Goal: Task Accomplishment & Management: Use online tool/utility

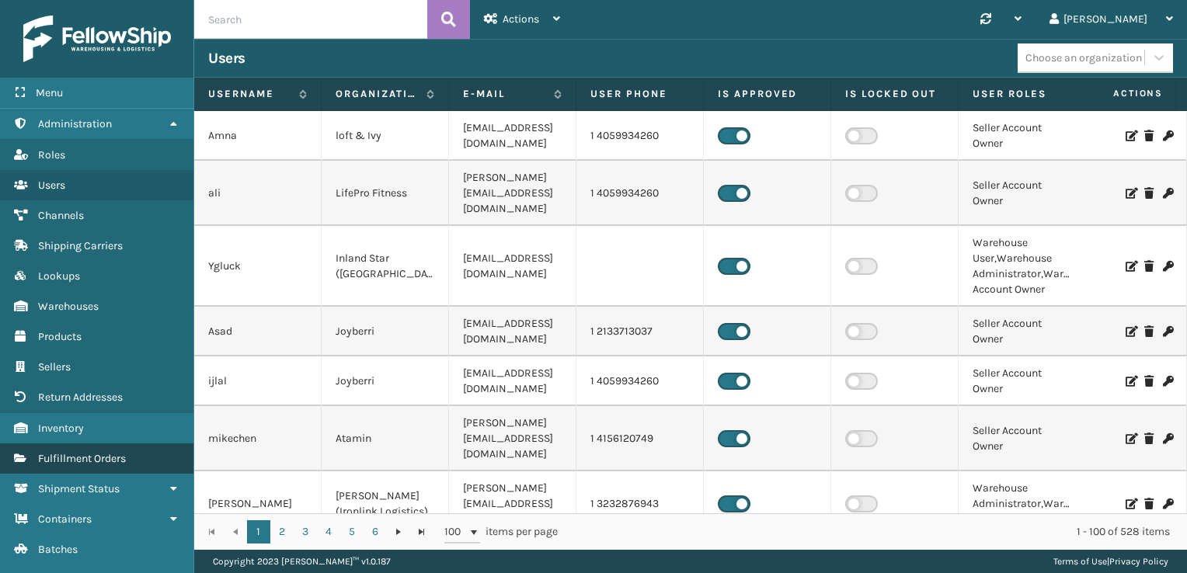
click at [97, 459] on span "Fulfillment Orders" at bounding box center [82, 458] width 88 height 13
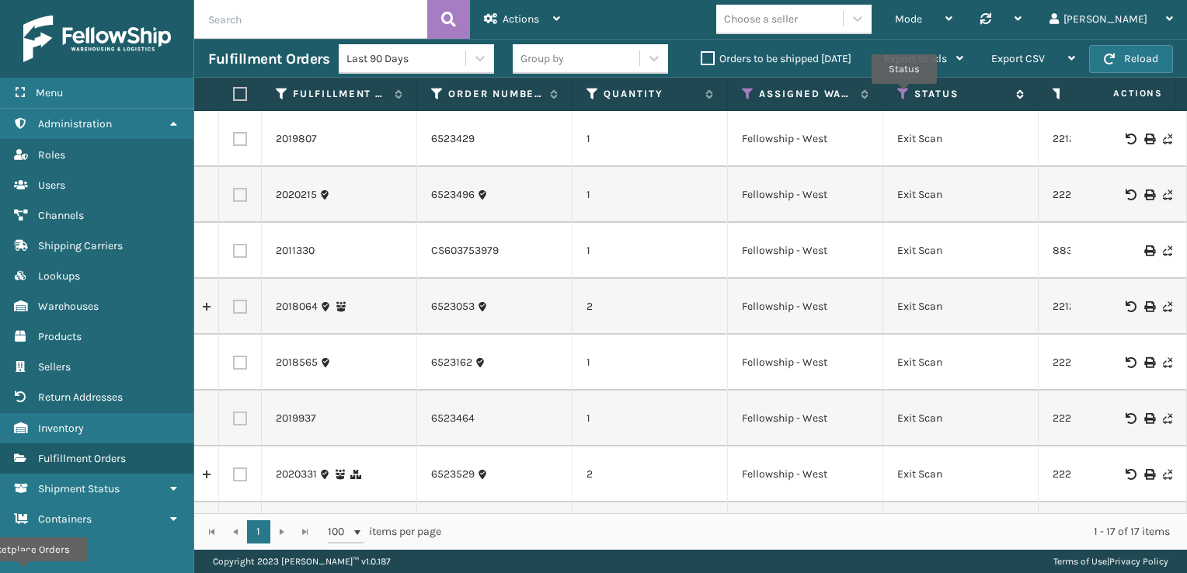
click at [799, 95] on icon at bounding box center [903, 94] width 12 height 14
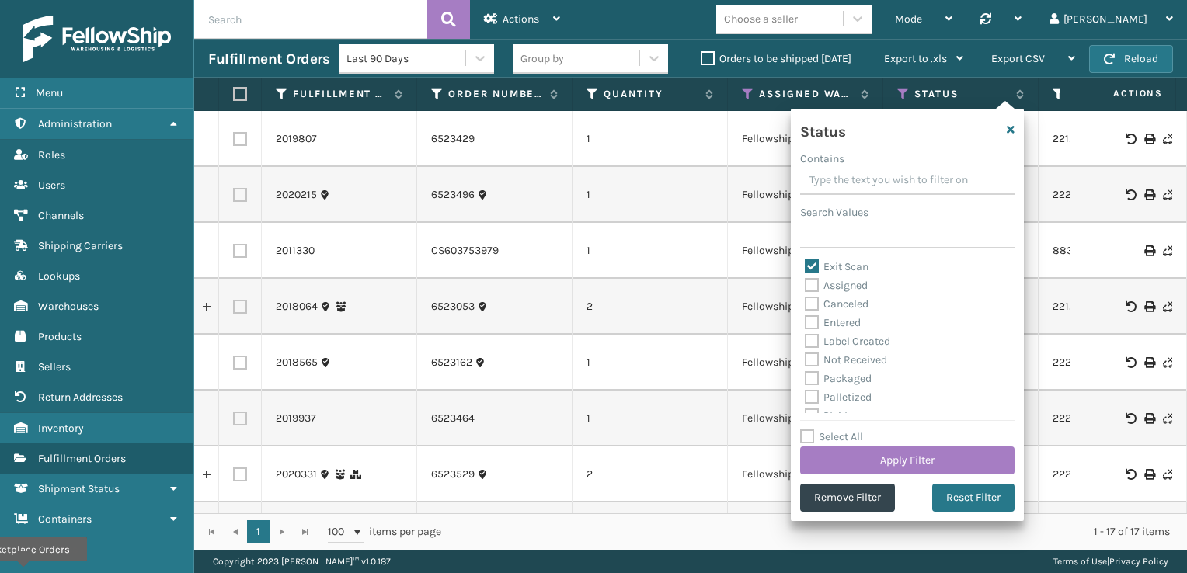
click at [799, 263] on label "Exit Scan" at bounding box center [837, 266] width 64 height 13
click at [799, 263] on input "Exit Scan" at bounding box center [805, 263] width 1 height 10
checkbox input "false"
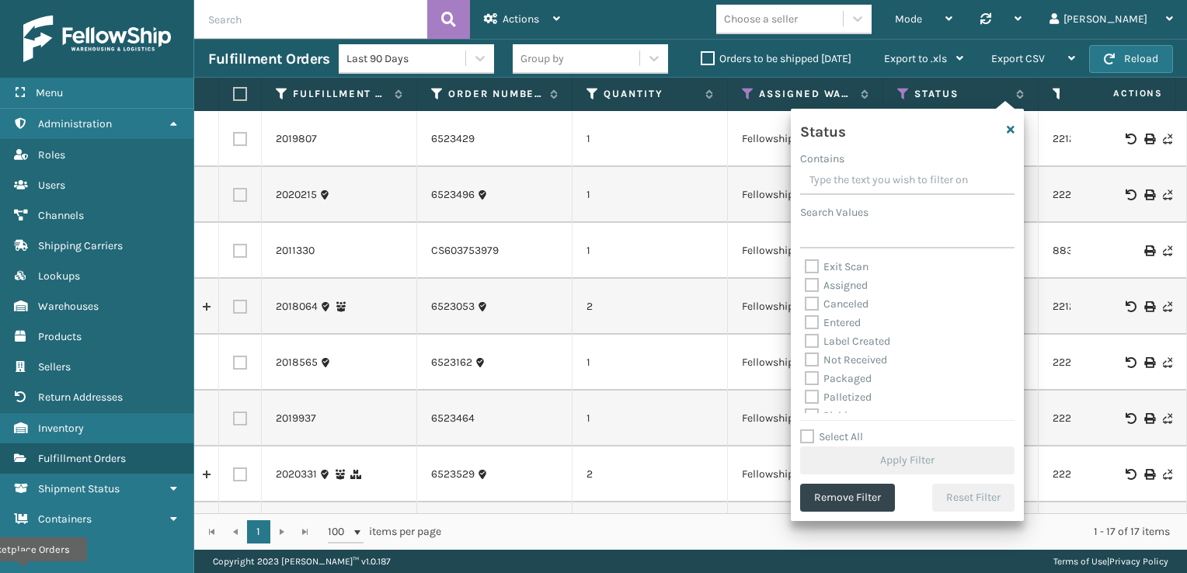
click at [799, 400] on label "Palletized" at bounding box center [838, 397] width 67 height 13
click at [799, 398] on input "Palletized" at bounding box center [805, 393] width 1 height 10
checkbox input "true"
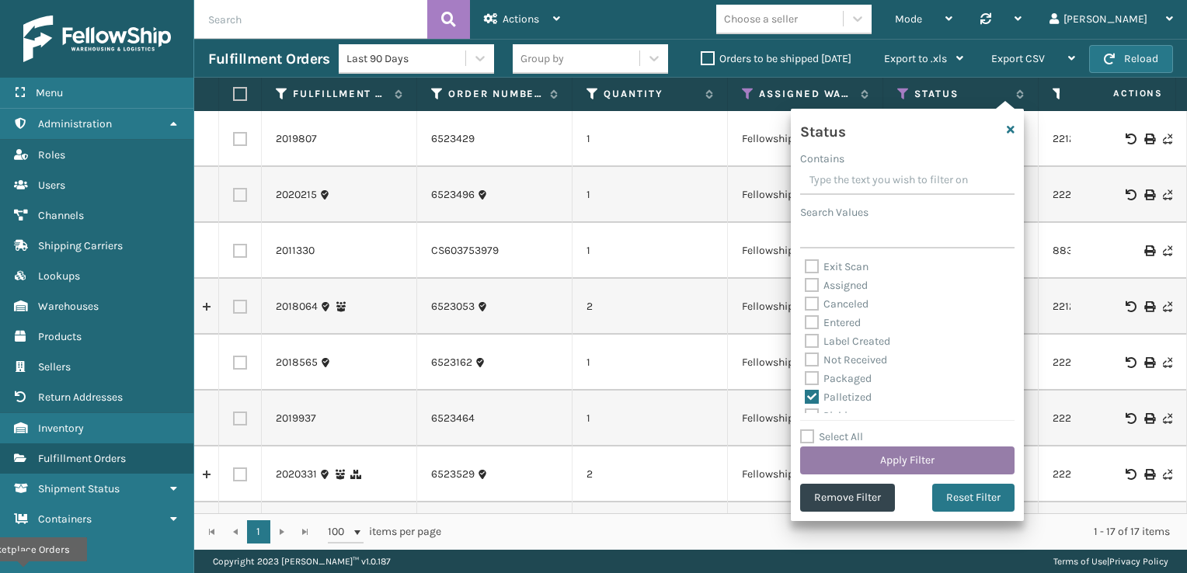
click at [799, 464] on button "Apply Filter" at bounding box center [907, 461] width 214 height 28
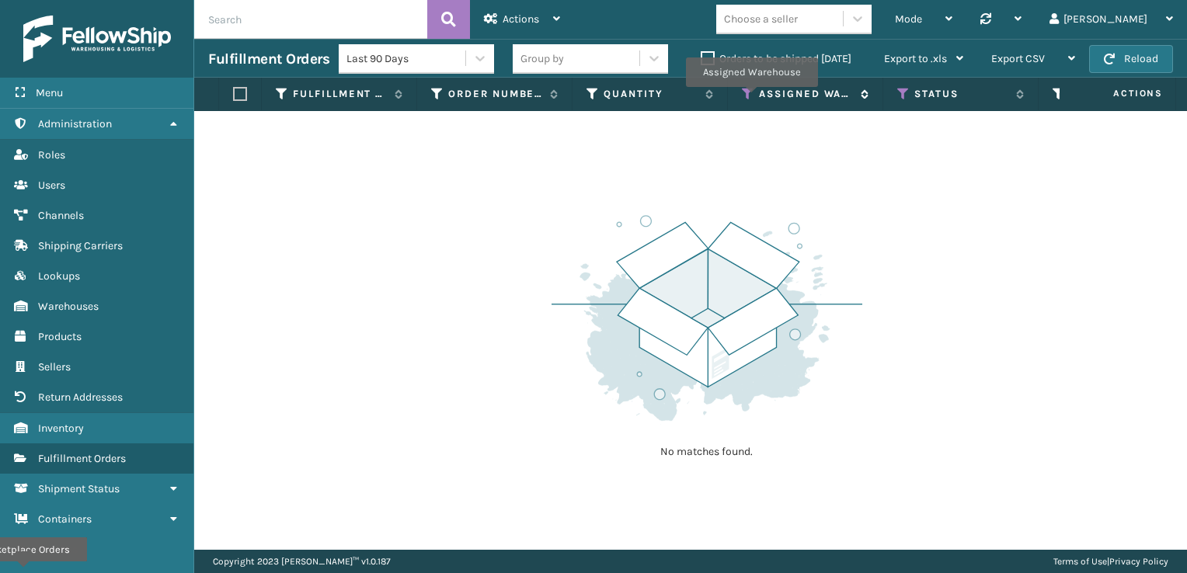
click at [751, 98] on icon at bounding box center [748, 94] width 12 height 14
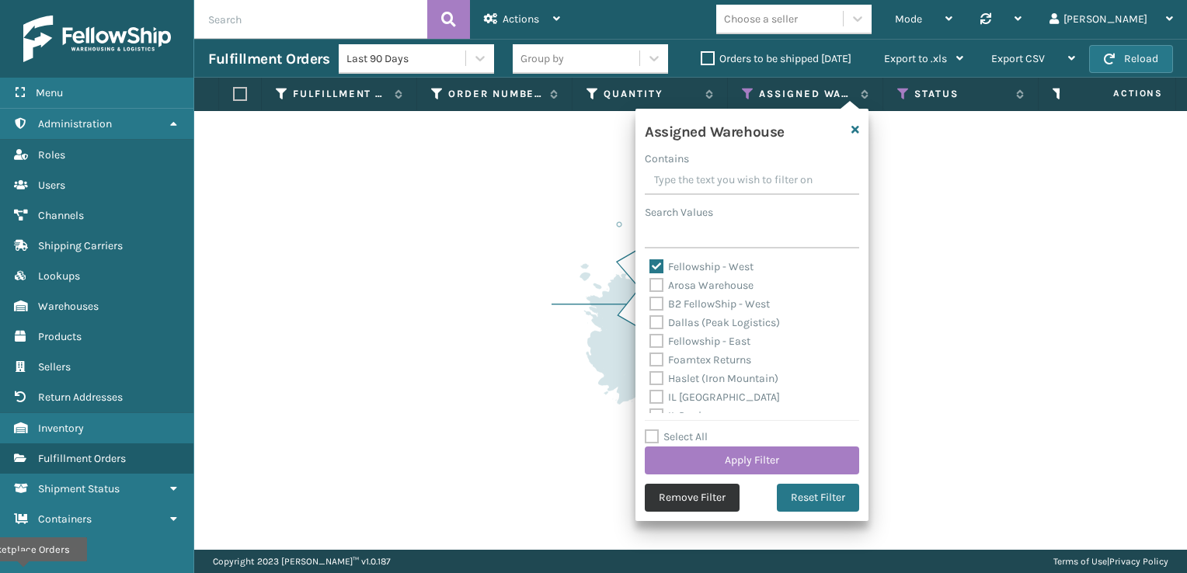
click at [681, 510] on button "Remove Filter" at bounding box center [692, 498] width 95 height 28
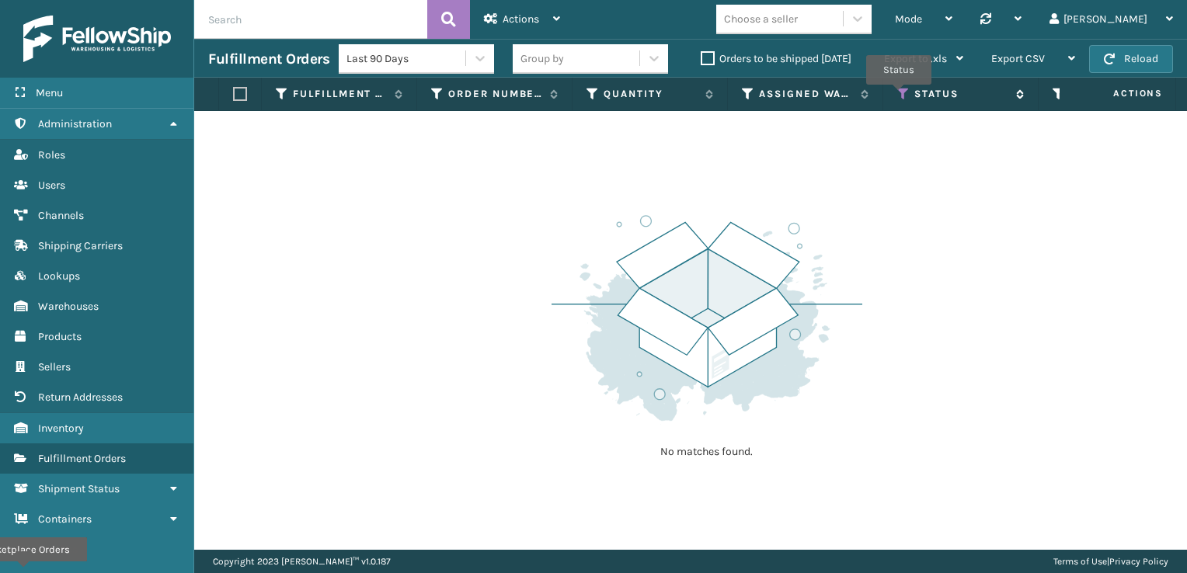
click at [799, 96] on icon at bounding box center [903, 94] width 12 height 14
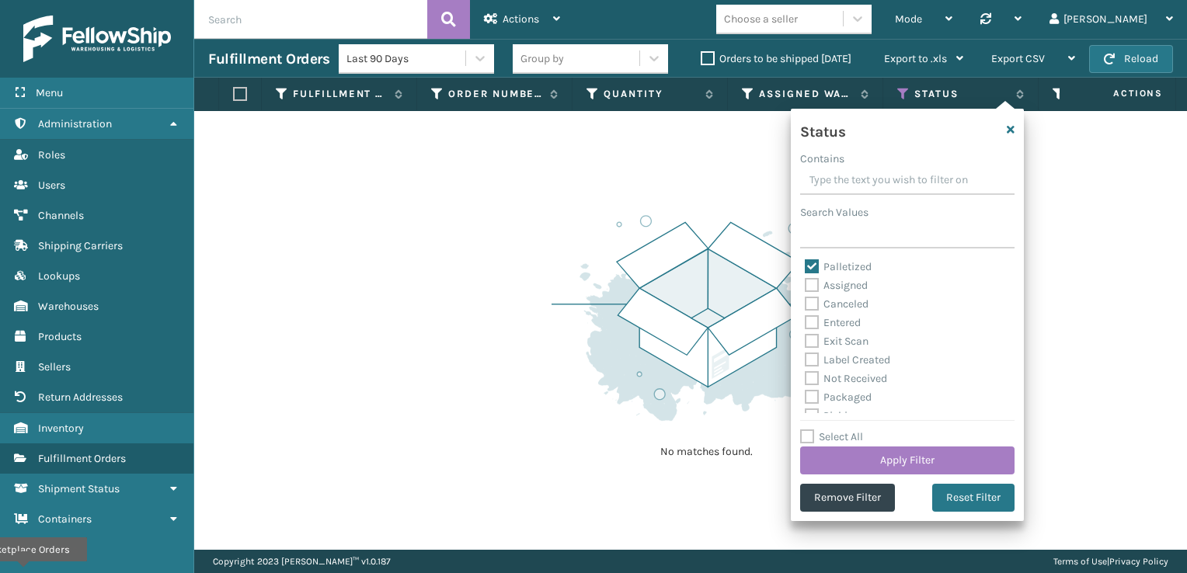
click at [799, 346] on label "Exit Scan" at bounding box center [837, 341] width 64 height 13
click at [799, 343] on input "Exit Scan" at bounding box center [805, 337] width 1 height 10
checkbox input "true"
click at [799, 264] on label "Palletized" at bounding box center [838, 266] width 67 height 13
click at [799, 264] on input "Palletized" at bounding box center [805, 263] width 1 height 10
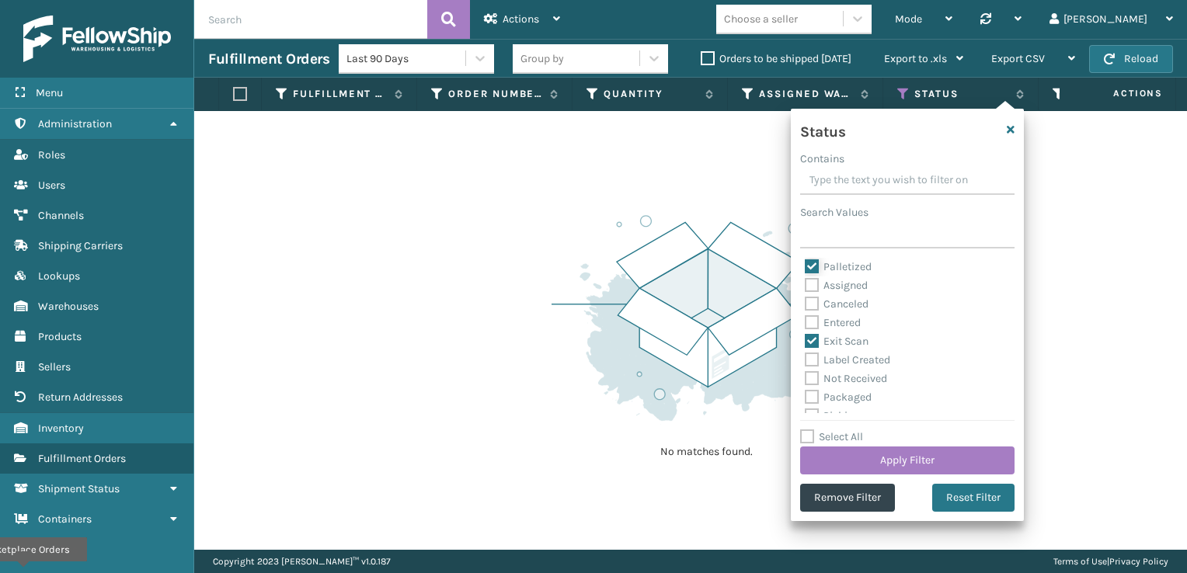
checkbox input "false"
click at [799, 452] on button "Apply Filter" at bounding box center [907, 461] width 214 height 28
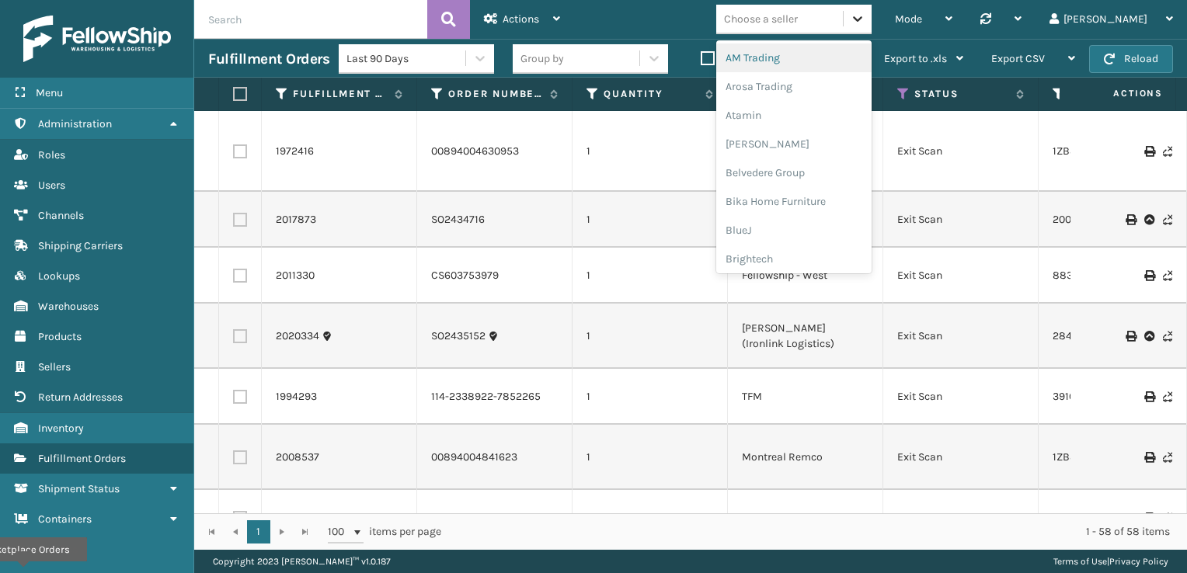
click at [799, 14] on icon at bounding box center [858, 19] width 16 height 16
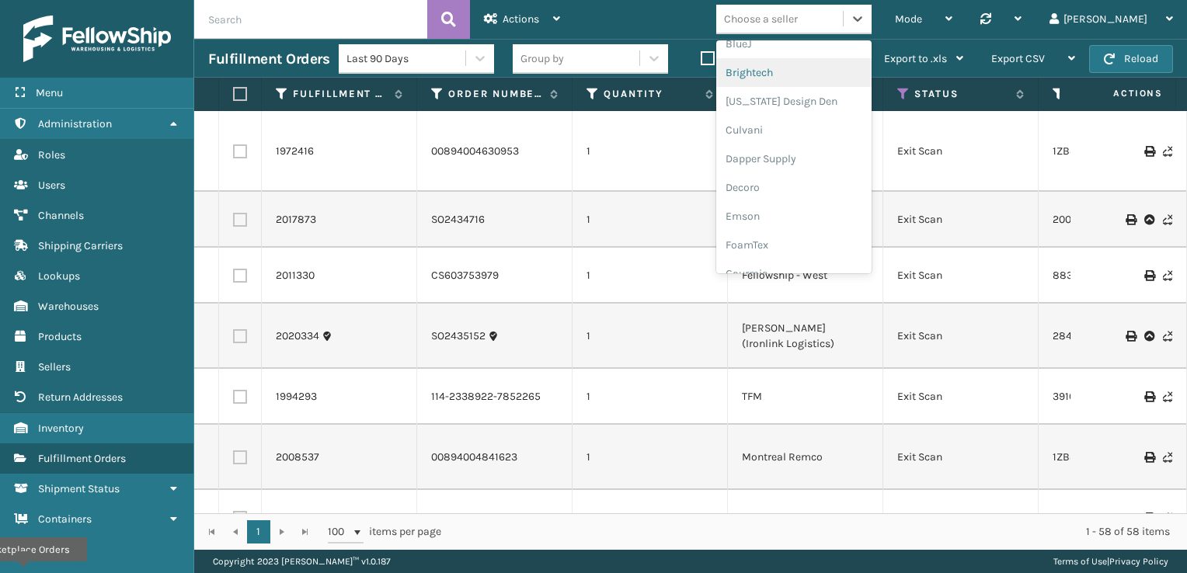
scroll to position [217, 0]
click at [799, 185] on div "Emson" at bounding box center [793, 185] width 155 height 29
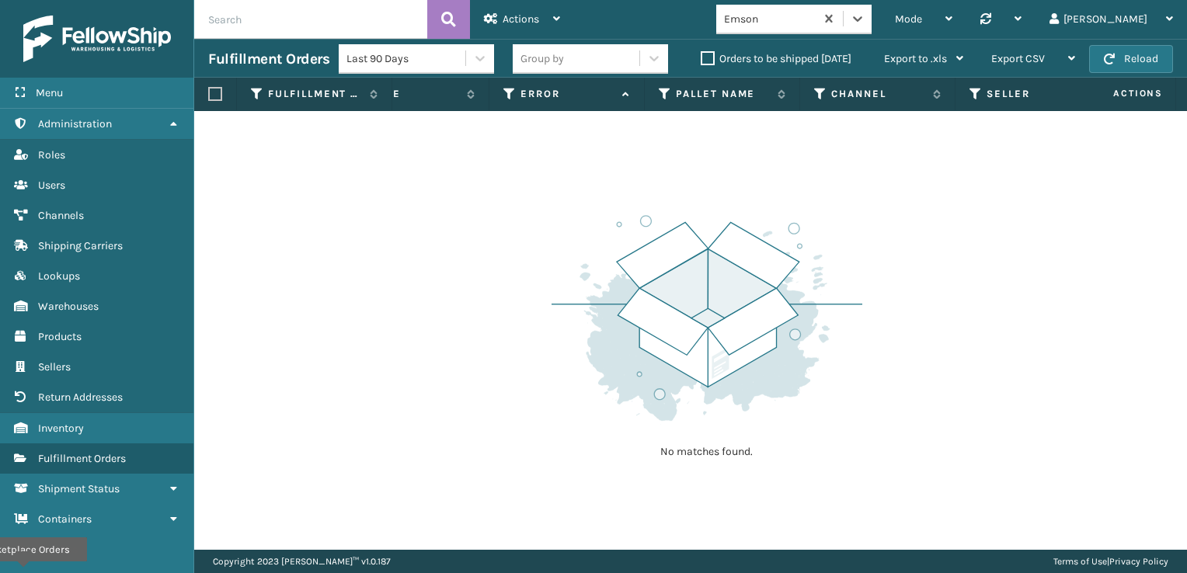
scroll to position [0, 1025]
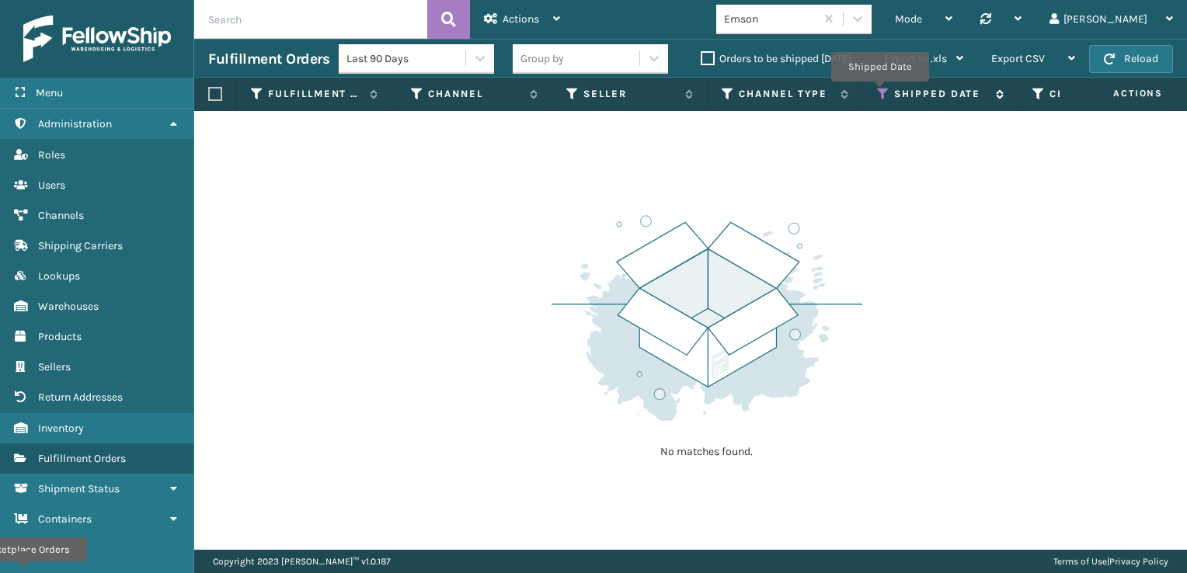
click at [799, 92] on icon at bounding box center [883, 94] width 12 height 14
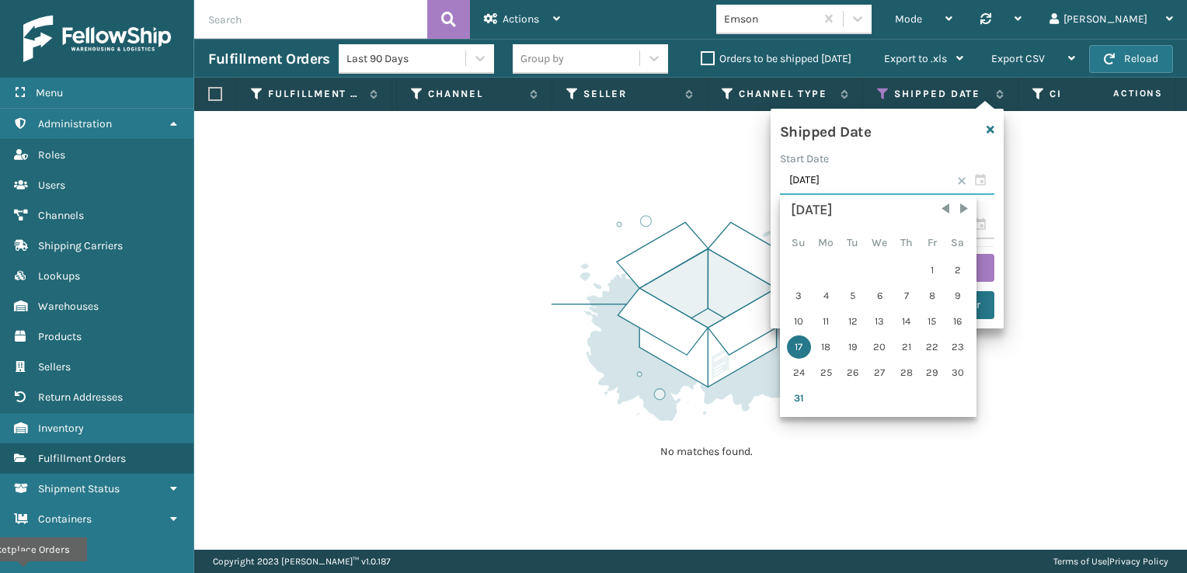
click at [799, 183] on input "[DATE]" at bounding box center [887, 181] width 214 height 28
click at [792, 368] on div "24" at bounding box center [799, 372] width 24 height 23
click at [798, 371] on div "24" at bounding box center [799, 372] width 24 height 23
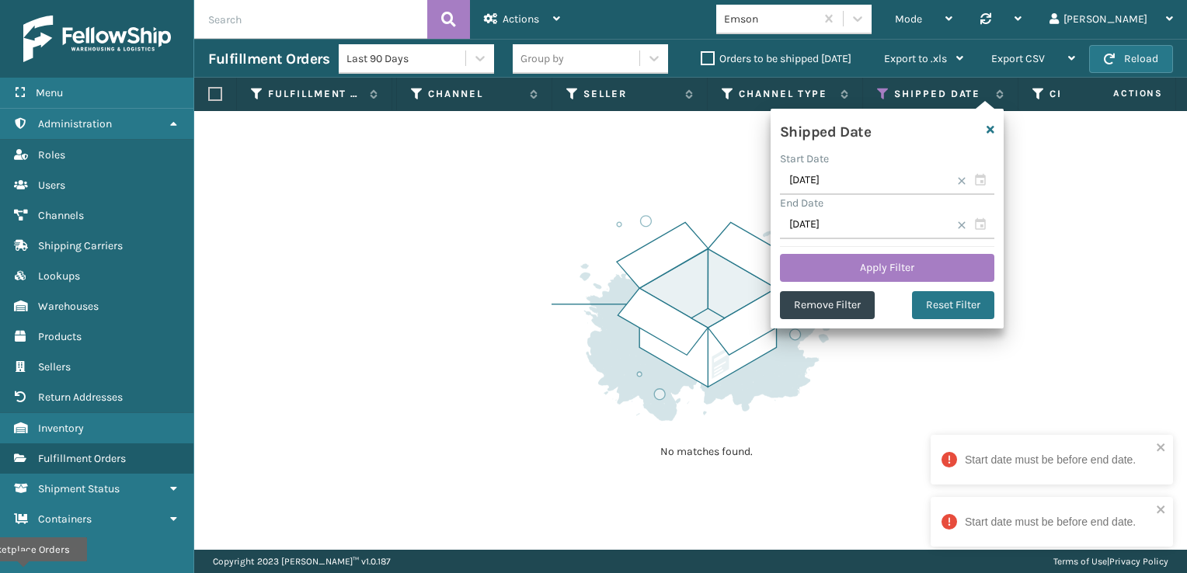
click at [799, 137] on div "Shipped Date" at bounding box center [868, 129] width 194 height 23
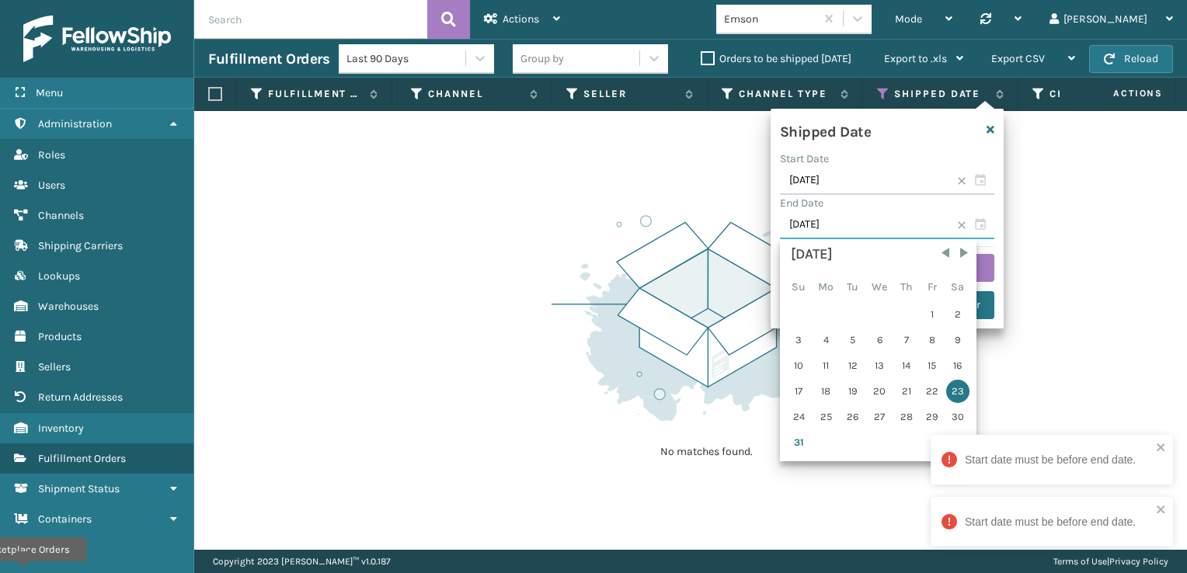
click at [799, 228] on input "[DATE]" at bounding box center [887, 225] width 214 height 28
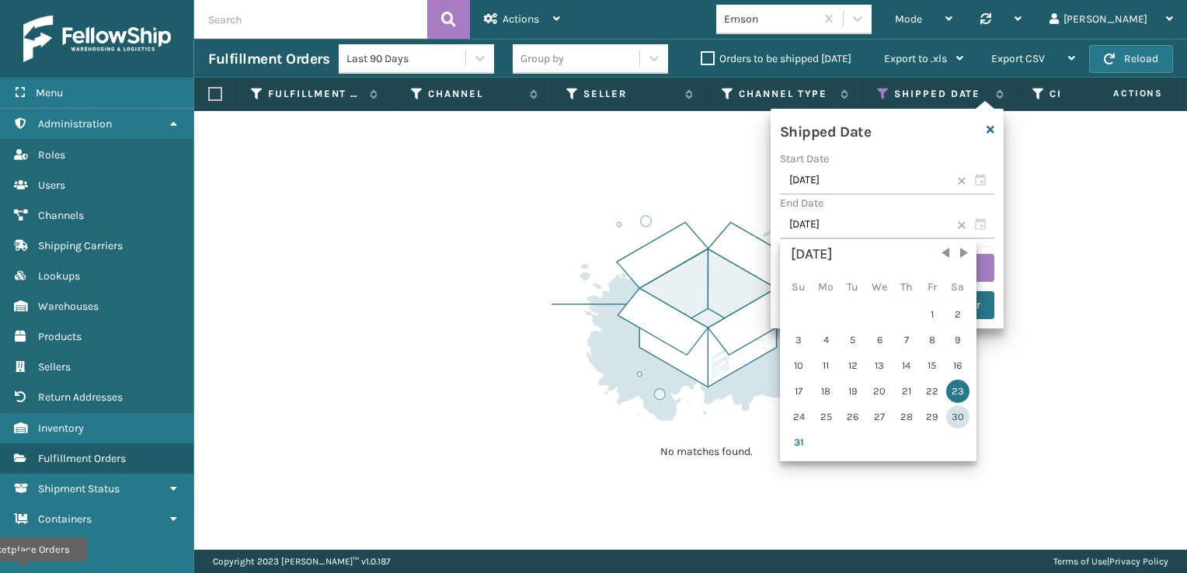
click at [799, 416] on div "30" at bounding box center [957, 416] width 23 height 23
type input "[DATE]"
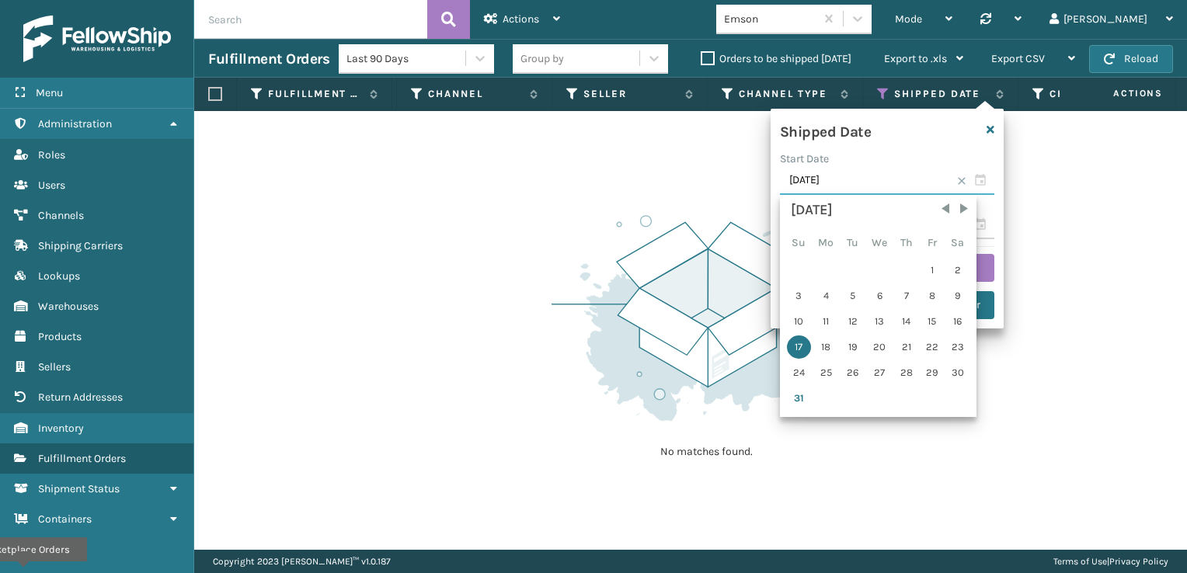
click at [799, 176] on input "[DATE]" at bounding box center [887, 181] width 214 height 28
click at [795, 364] on div "24" at bounding box center [799, 372] width 24 height 23
type input "[DATE]"
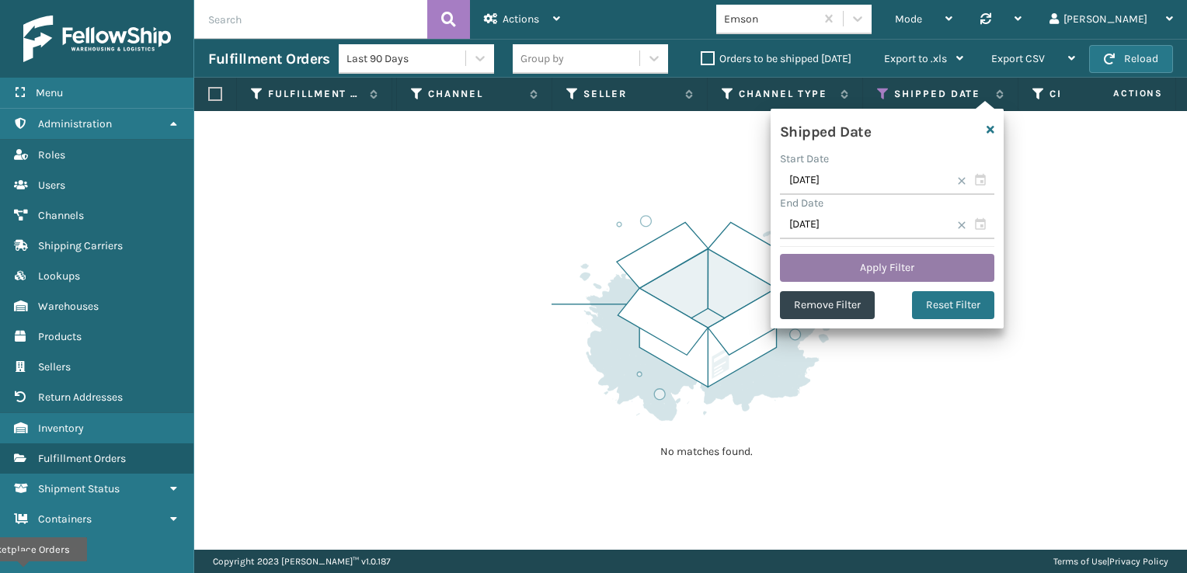
click at [799, 266] on button "Apply Filter" at bounding box center [887, 268] width 214 height 28
